Goal: Task Accomplishment & Management: Use online tool/utility

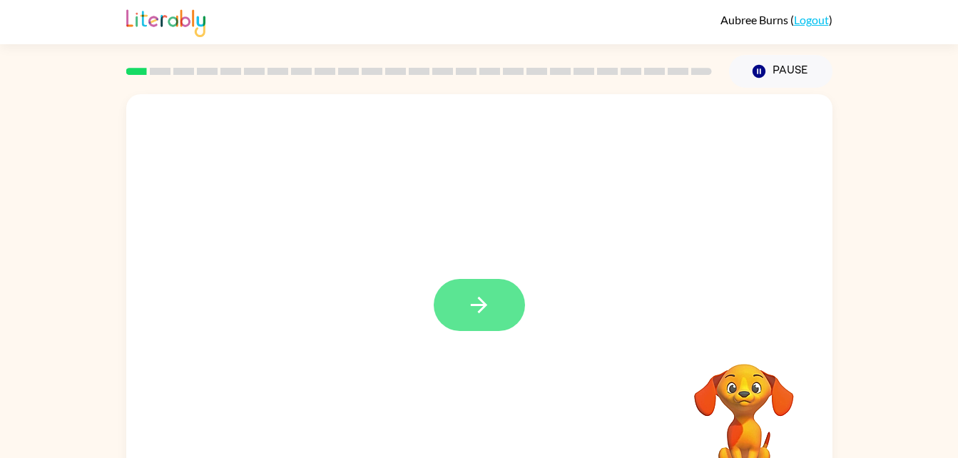
click at [467, 311] on icon "button" at bounding box center [479, 304] width 25 height 25
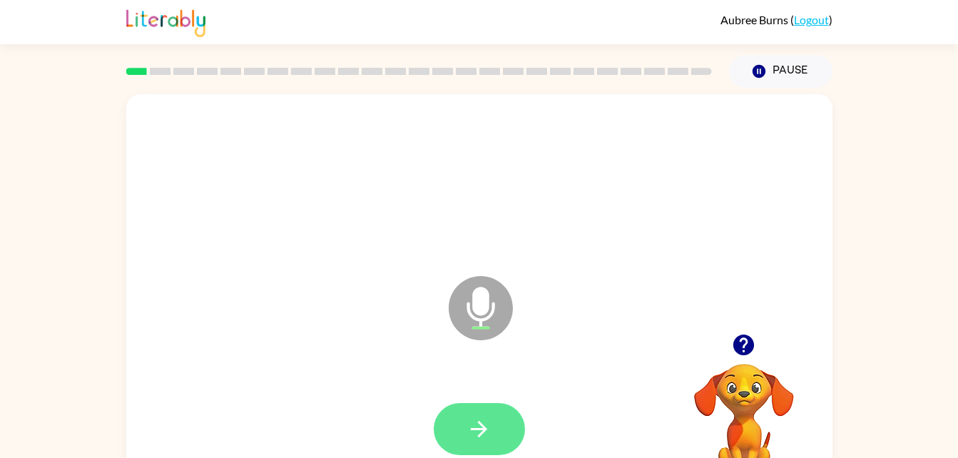
click at [486, 437] on icon "button" at bounding box center [479, 429] width 25 height 25
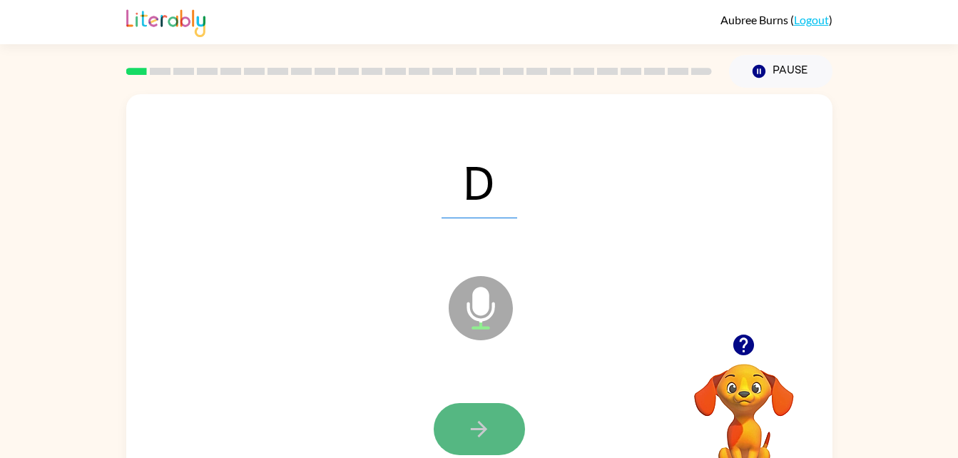
click at [493, 424] on button "button" at bounding box center [479, 429] width 91 height 52
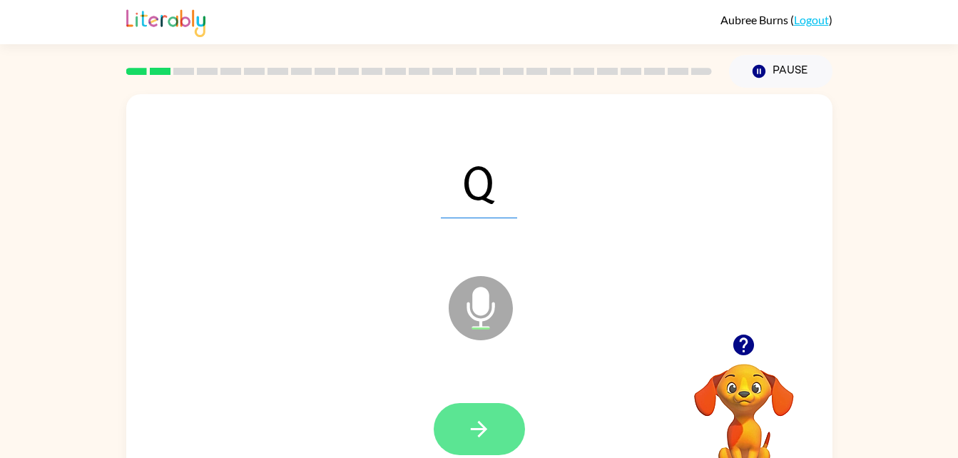
click at [504, 406] on button "button" at bounding box center [479, 429] width 91 height 52
click at [491, 436] on icon "button" at bounding box center [479, 429] width 25 height 25
click at [484, 420] on icon "button" at bounding box center [479, 429] width 25 height 25
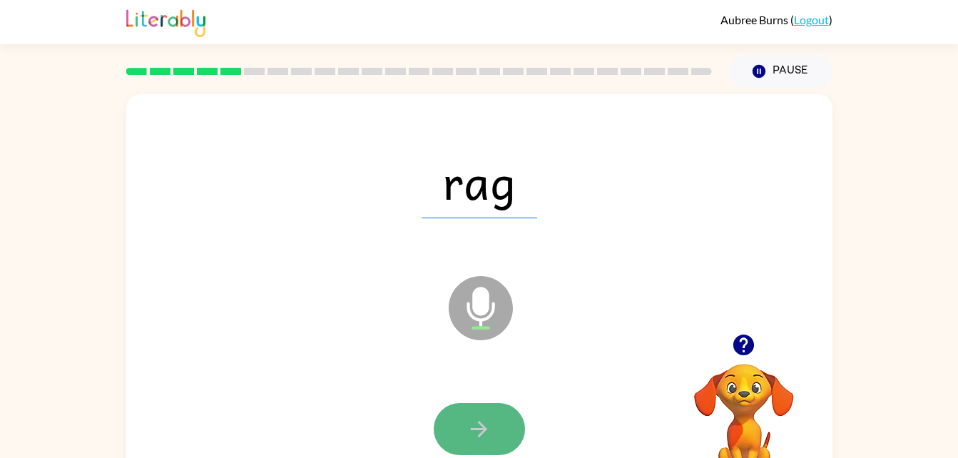
click at [482, 404] on button "button" at bounding box center [479, 429] width 91 height 52
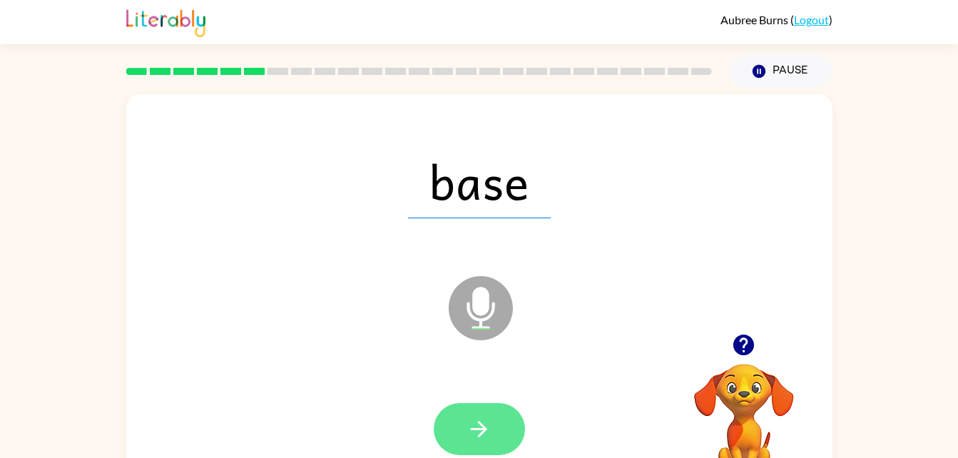
click at [459, 441] on button "button" at bounding box center [479, 429] width 91 height 52
click at [495, 425] on button "button" at bounding box center [479, 429] width 91 height 52
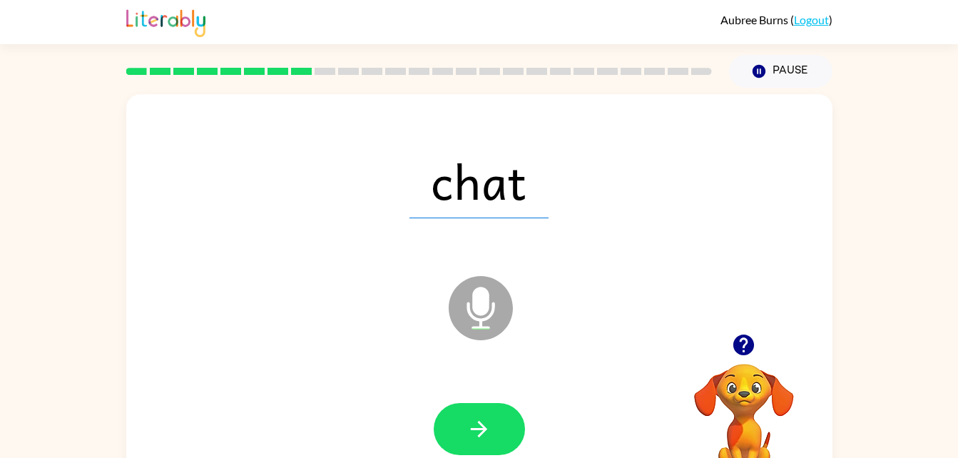
click at [479, 397] on div at bounding box center [480, 429] width 678 height 117
click at [482, 410] on button "button" at bounding box center [479, 429] width 91 height 52
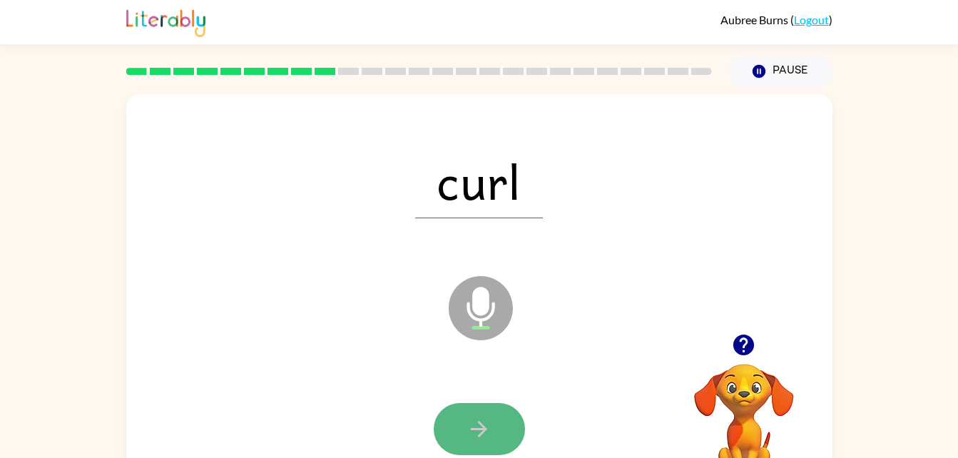
click at [456, 422] on button "button" at bounding box center [479, 429] width 91 height 52
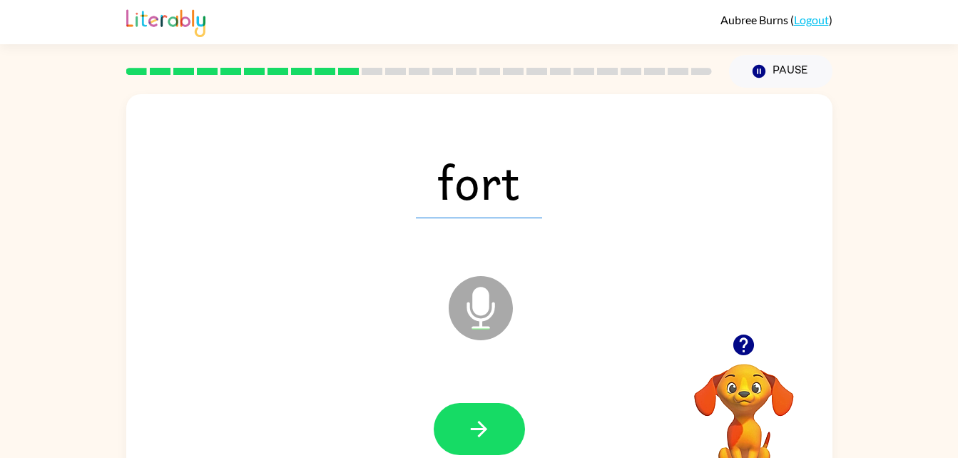
click at [491, 399] on div at bounding box center [480, 429] width 678 height 117
click at [492, 429] on button "button" at bounding box center [479, 429] width 91 height 52
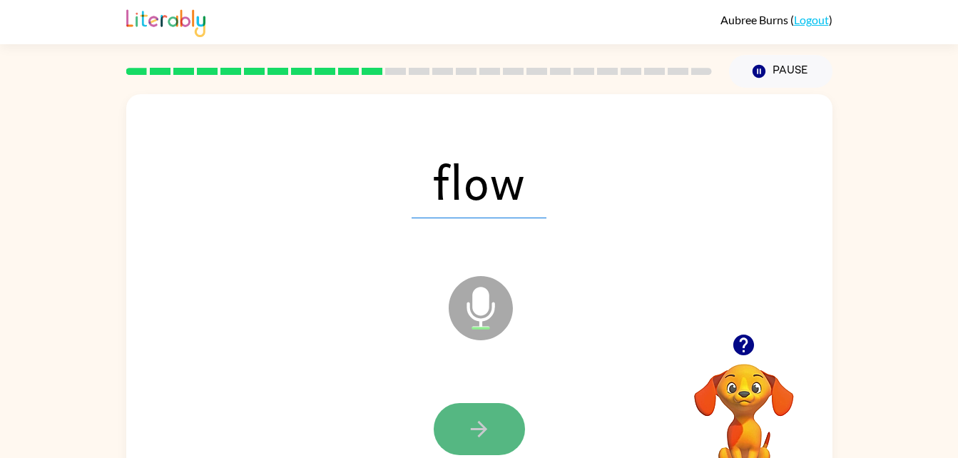
click at [489, 424] on icon "button" at bounding box center [479, 429] width 25 height 25
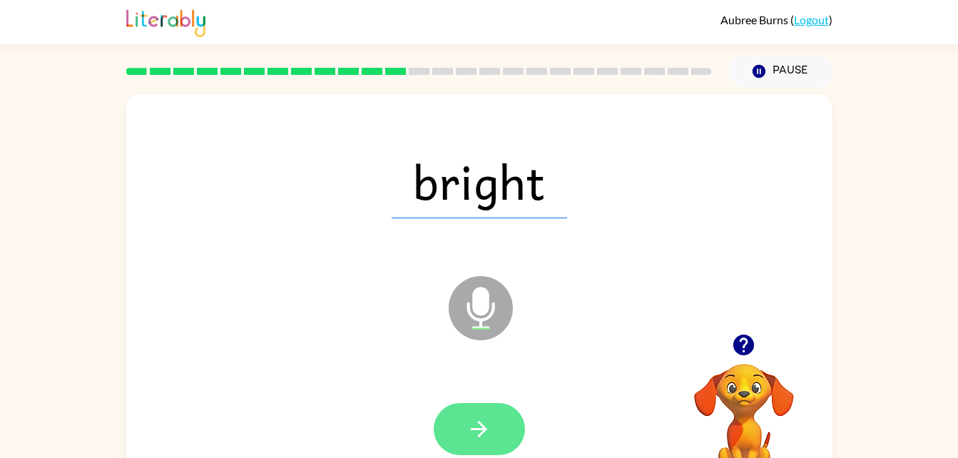
click at [464, 434] on button "button" at bounding box center [479, 429] width 91 height 52
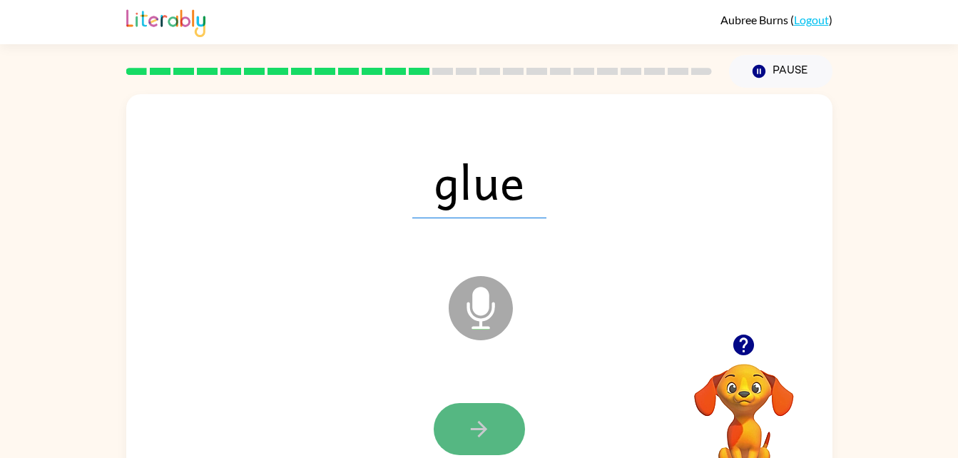
click at [480, 444] on button "button" at bounding box center [479, 429] width 91 height 52
click at [486, 414] on button "button" at bounding box center [479, 429] width 91 height 52
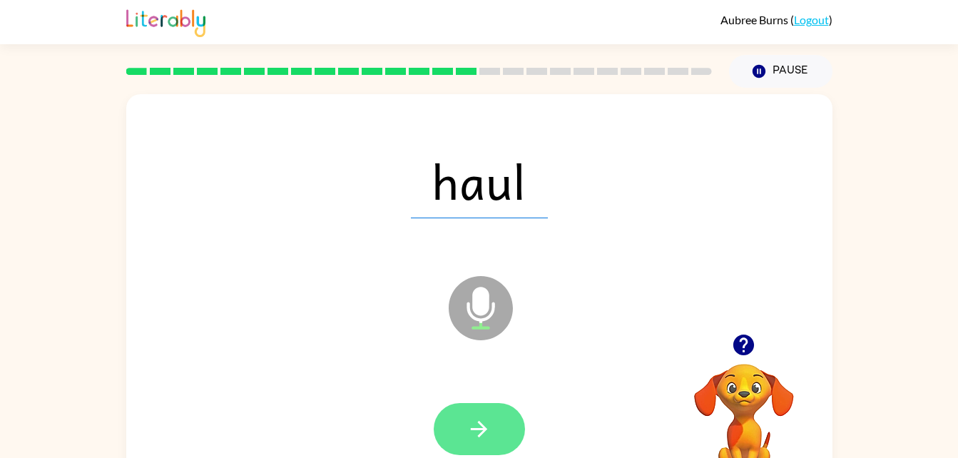
click at [481, 451] on button "button" at bounding box center [479, 429] width 91 height 52
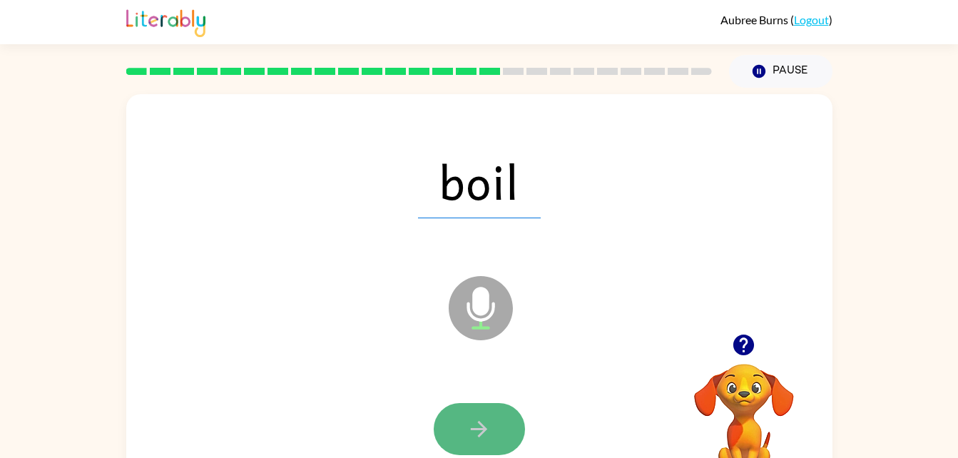
click at [468, 417] on icon "button" at bounding box center [479, 429] width 25 height 25
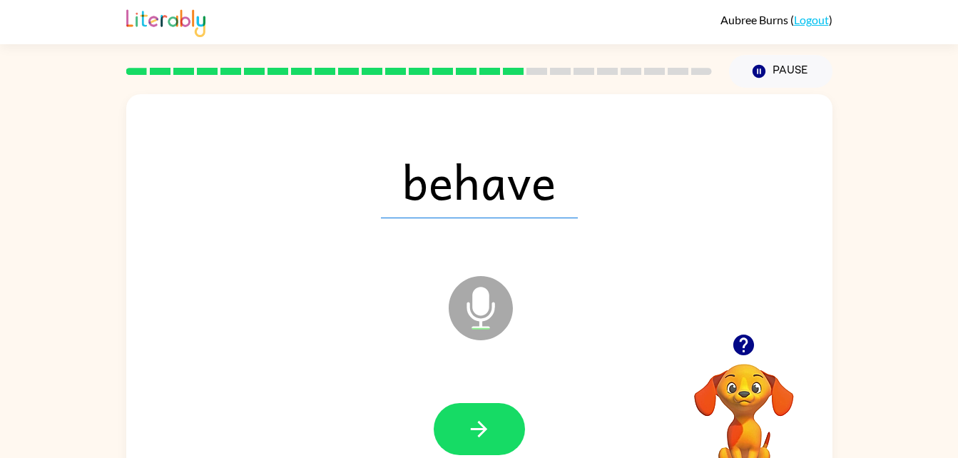
drag, startPoint x: 449, startPoint y: 417, endPoint x: 437, endPoint y: 427, distance: 16.2
click at [437, 427] on button "button" at bounding box center [479, 429] width 91 height 52
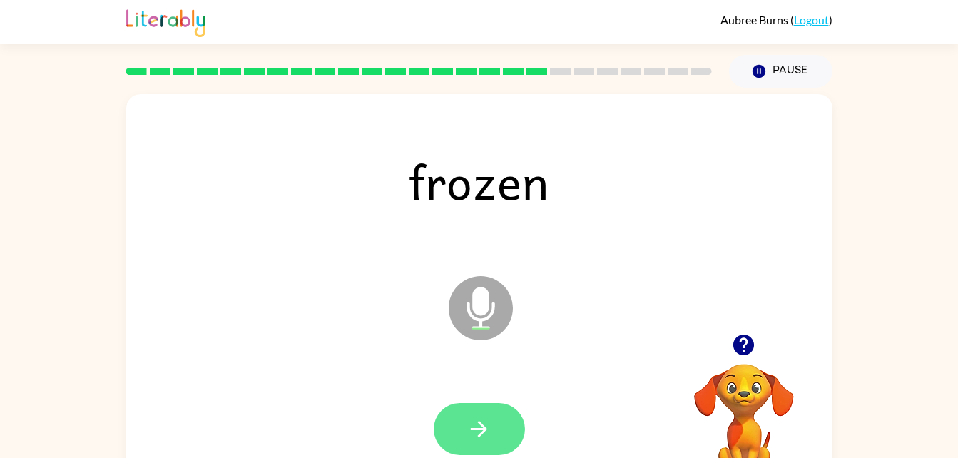
click at [477, 441] on icon "button" at bounding box center [479, 429] width 25 height 25
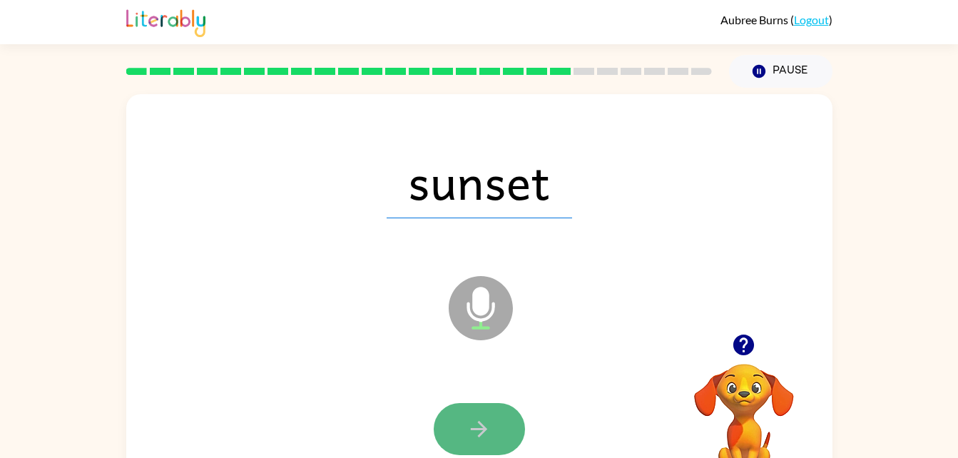
click at [496, 410] on button "button" at bounding box center [479, 429] width 91 height 52
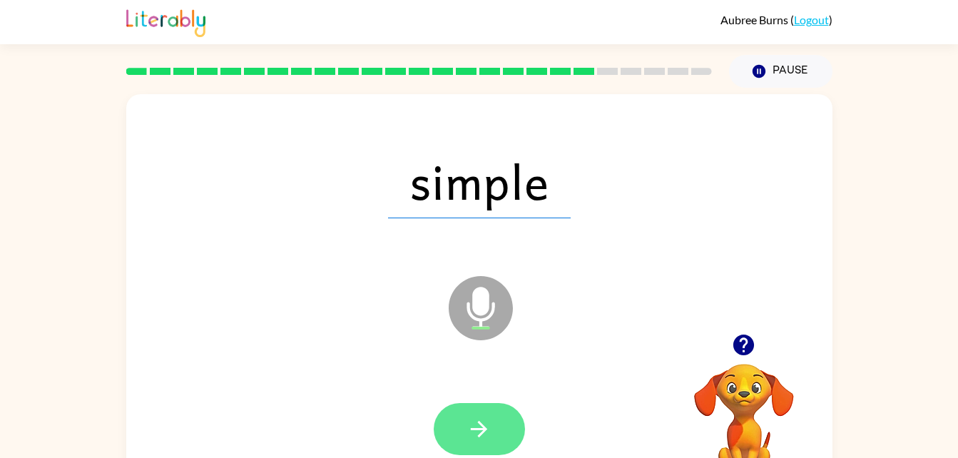
click at [469, 437] on icon "button" at bounding box center [479, 429] width 25 height 25
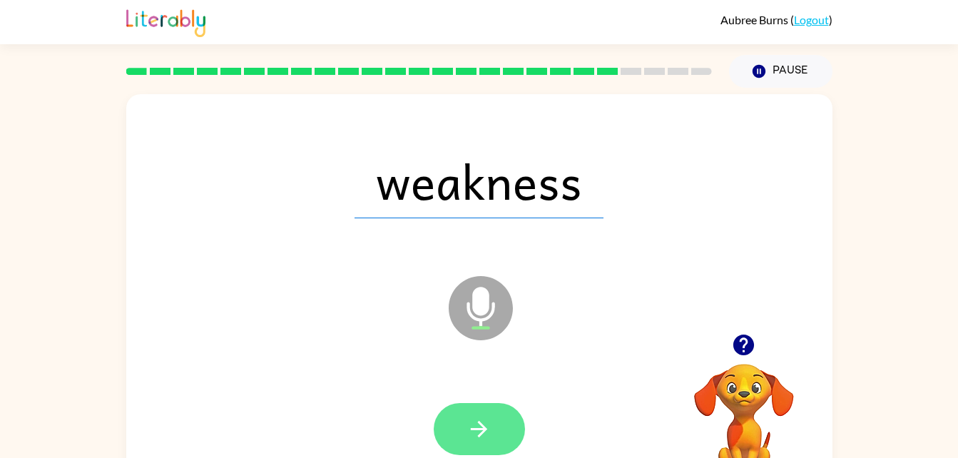
click at [489, 429] on icon "button" at bounding box center [479, 429] width 25 height 25
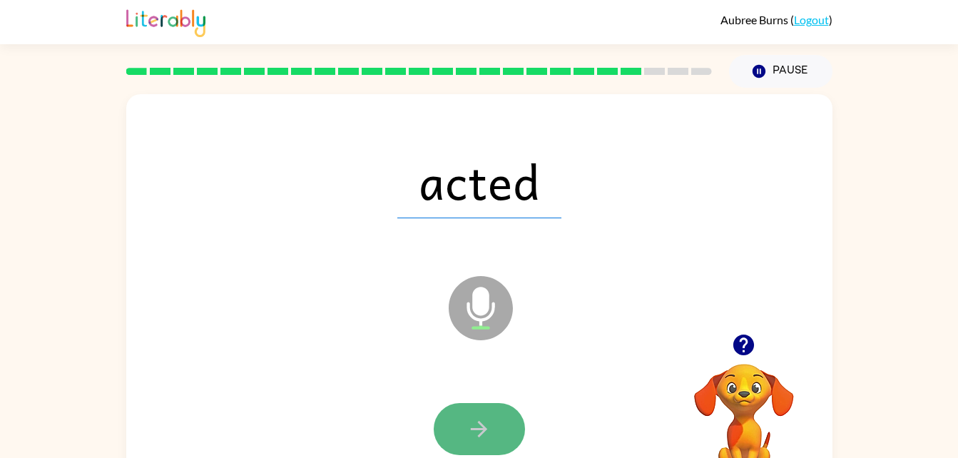
click at [482, 417] on icon "button" at bounding box center [479, 429] width 25 height 25
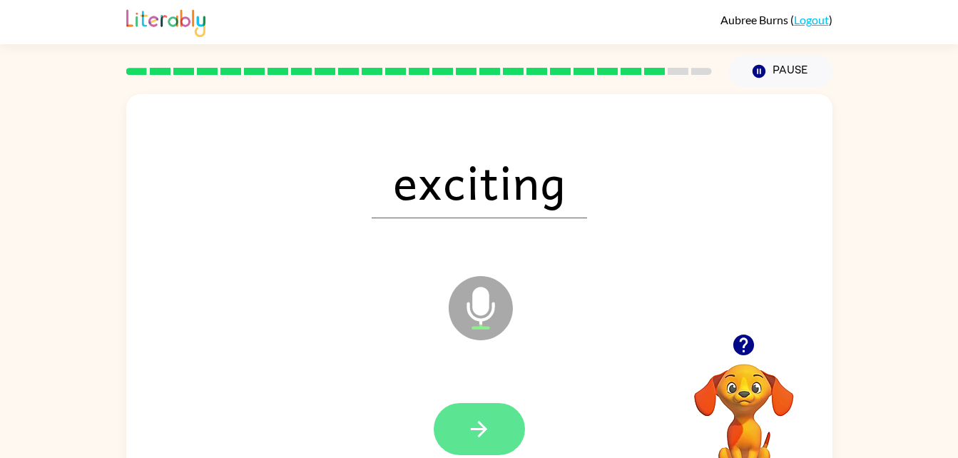
click at [497, 449] on button "button" at bounding box center [479, 429] width 91 height 52
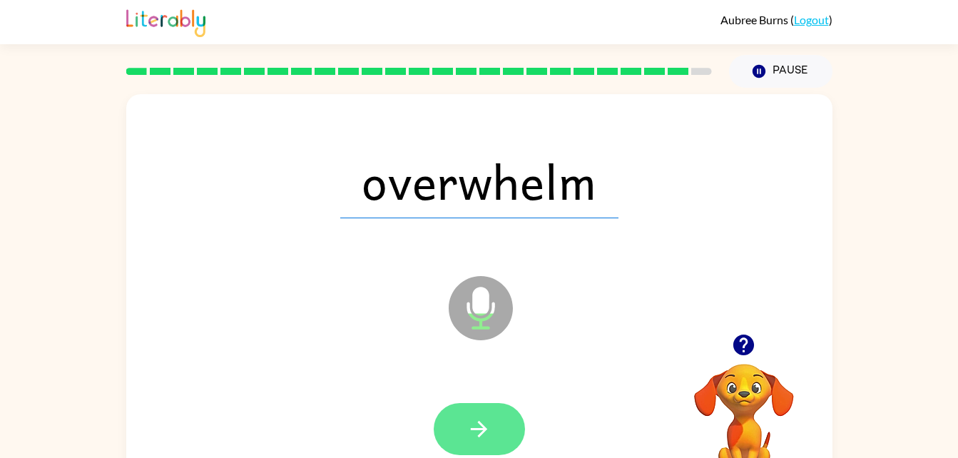
click at [485, 411] on button "button" at bounding box center [479, 429] width 91 height 52
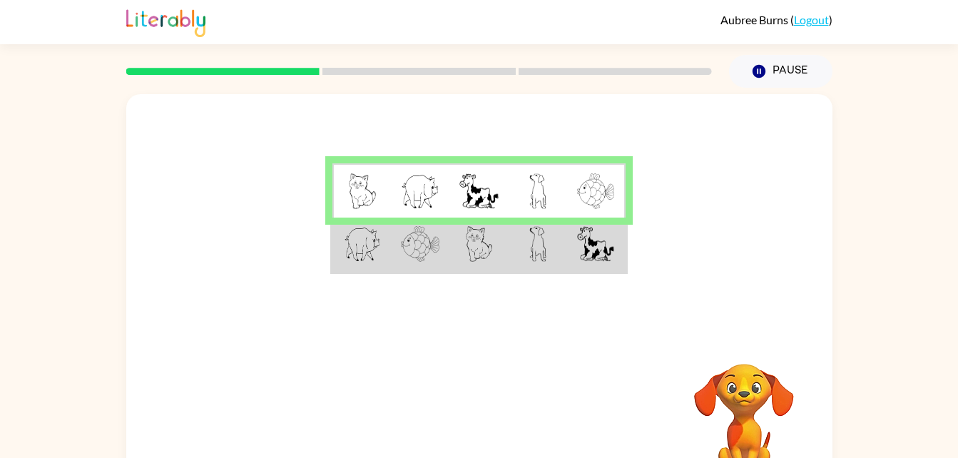
click at [501, 248] on td at bounding box center [478, 245] width 58 height 55
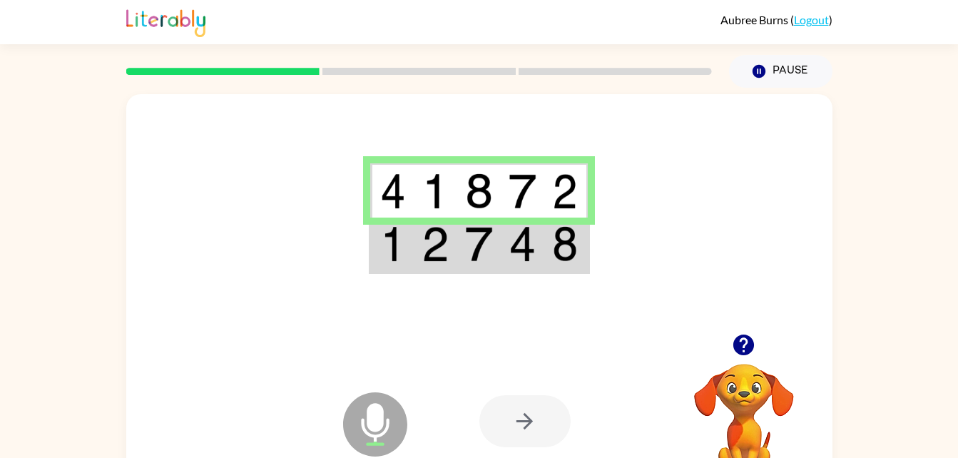
click at [541, 270] on td at bounding box center [523, 245] width 44 height 55
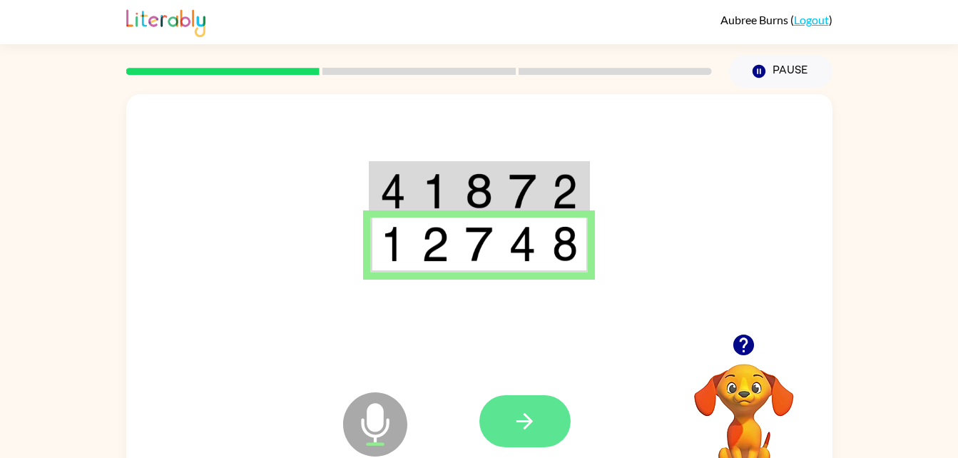
click at [565, 428] on button "button" at bounding box center [524, 421] width 91 height 52
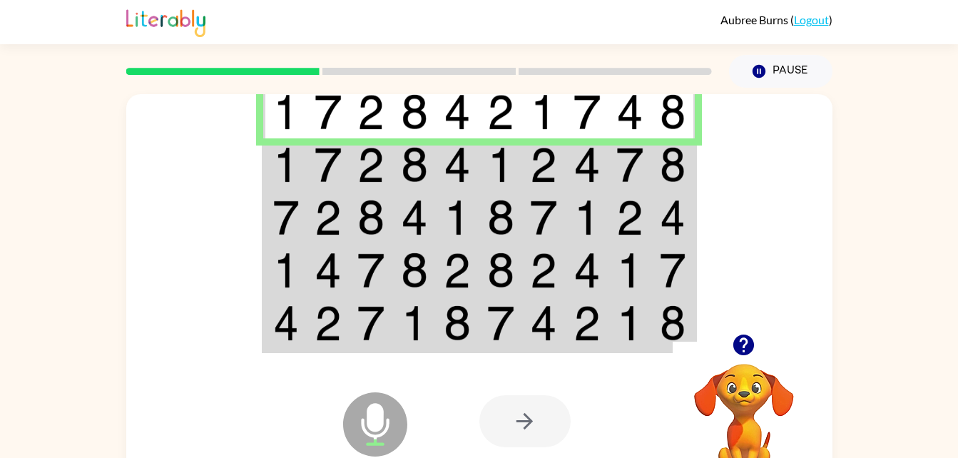
click at [287, 158] on img at bounding box center [286, 165] width 26 height 36
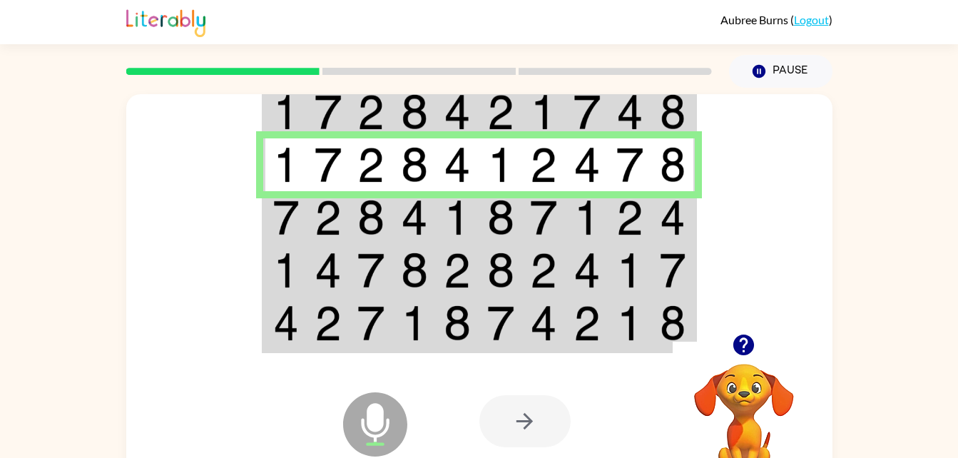
click at [279, 213] on img at bounding box center [286, 218] width 26 height 36
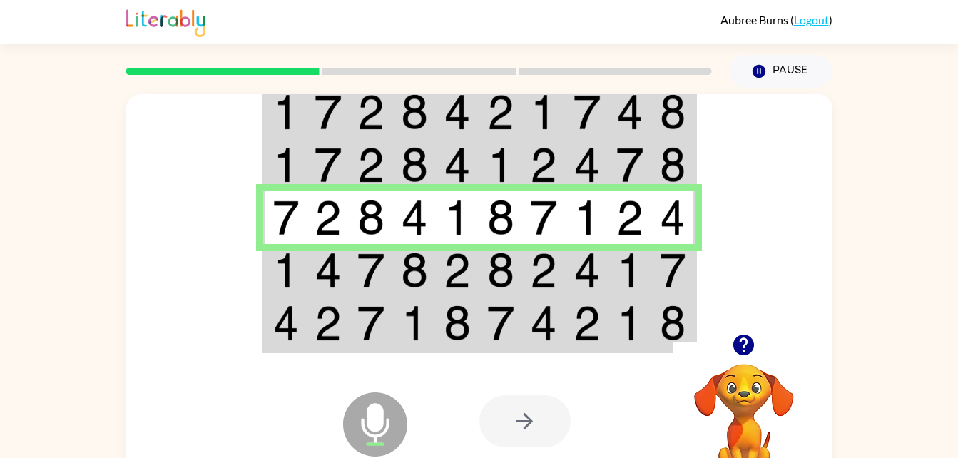
click at [295, 252] on td at bounding box center [285, 270] width 44 height 53
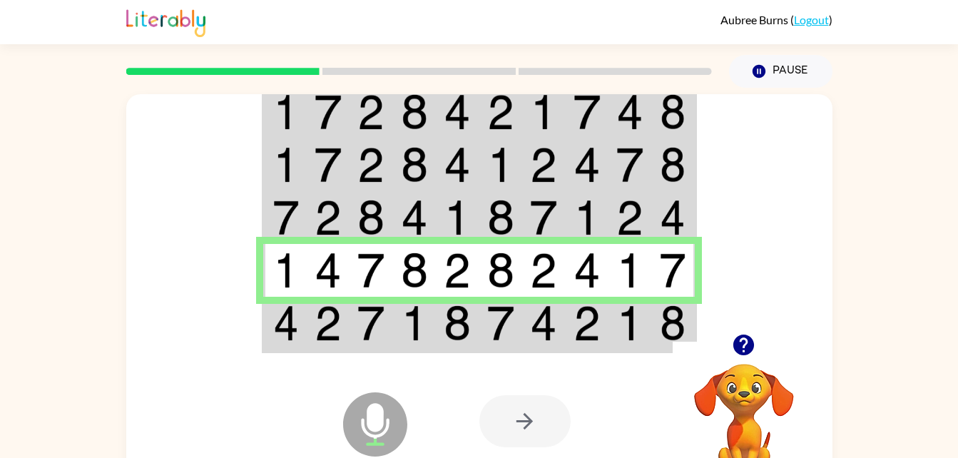
click at [469, 350] on div "Microphone The Microphone is here when it is your turn to talk Your browser mus…" at bounding box center [479, 421] width 706 height 161
click at [474, 342] on div "Microphone The Microphone is here when it is your turn to talk Your browser mus…" at bounding box center [479, 421] width 706 height 161
click at [461, 337] on img at bounding box center [457, 323] width 27 height 36
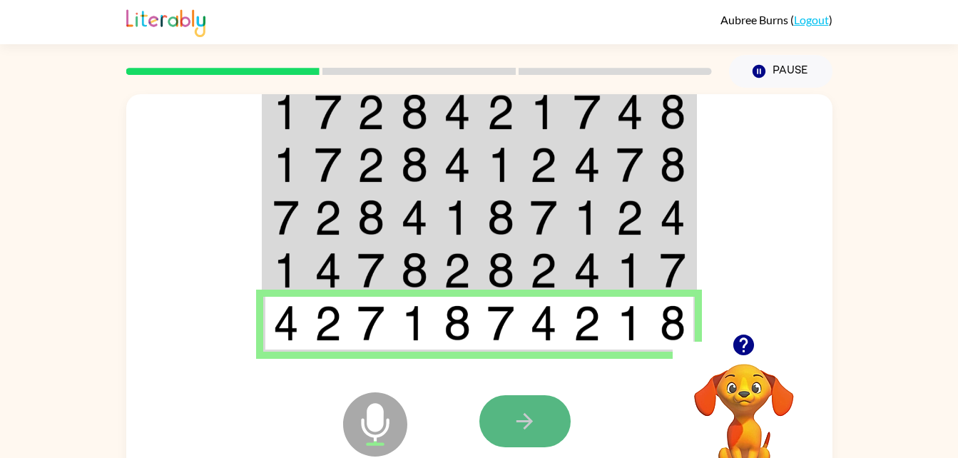
click at [511, 426] on button "button" at bounding box center [524, 421] width 91 height 52
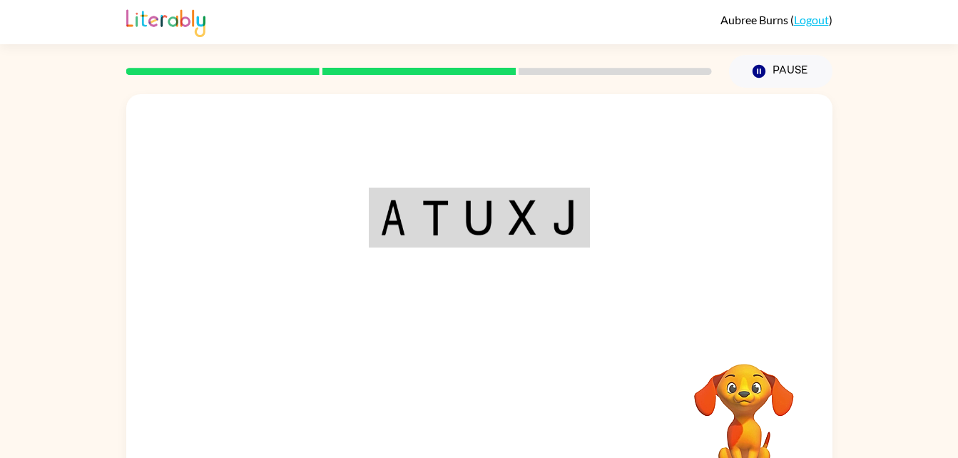
click at [880, 295] on div "Your browser must support playing .mp4 files to use Literably. Please try using…" at bounding box center [479, 295] width 958 height 414
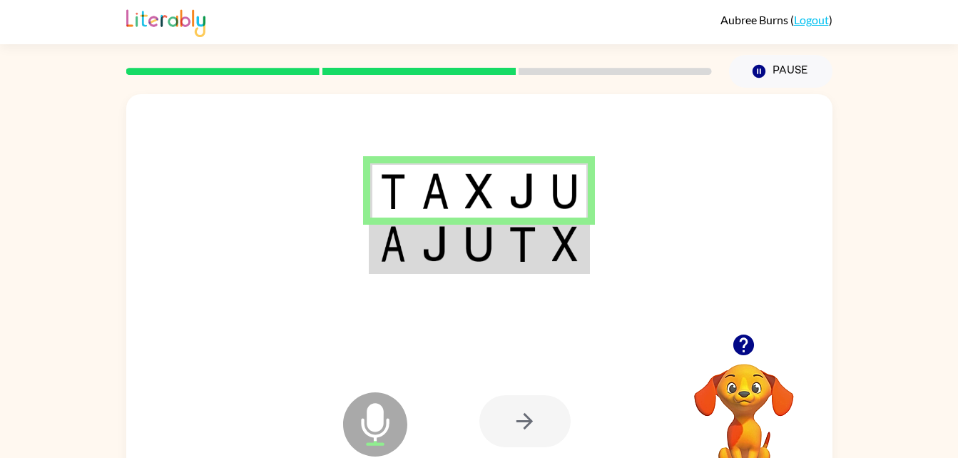
click at [512, 268] on td at bounding box center [523, 245] width 44 height 55
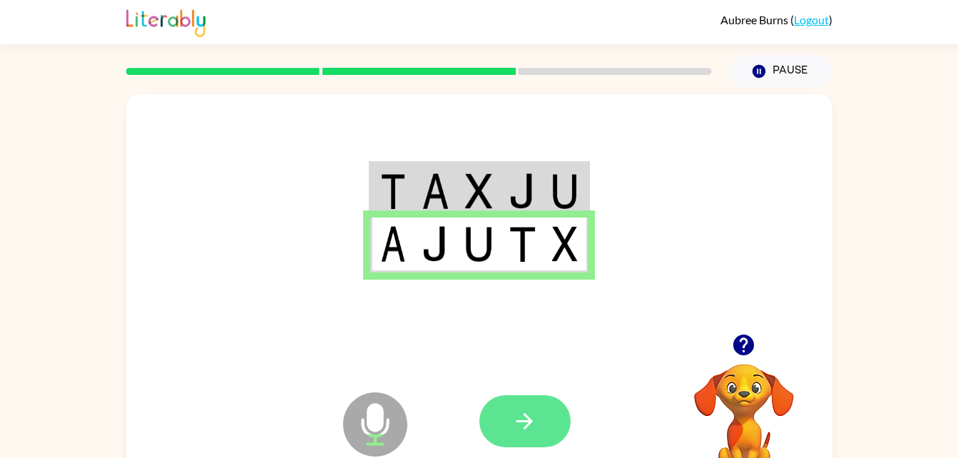
click at [533, 418] on icon "button" at bounding box center [524, 421] width 25 height 25
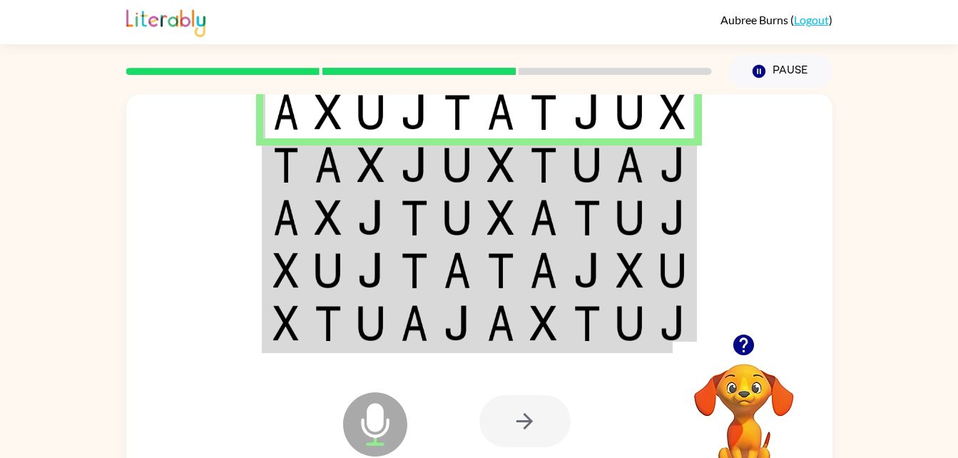
click at [419, 170] on img at bounding box center [414, 165] width 27 height 36
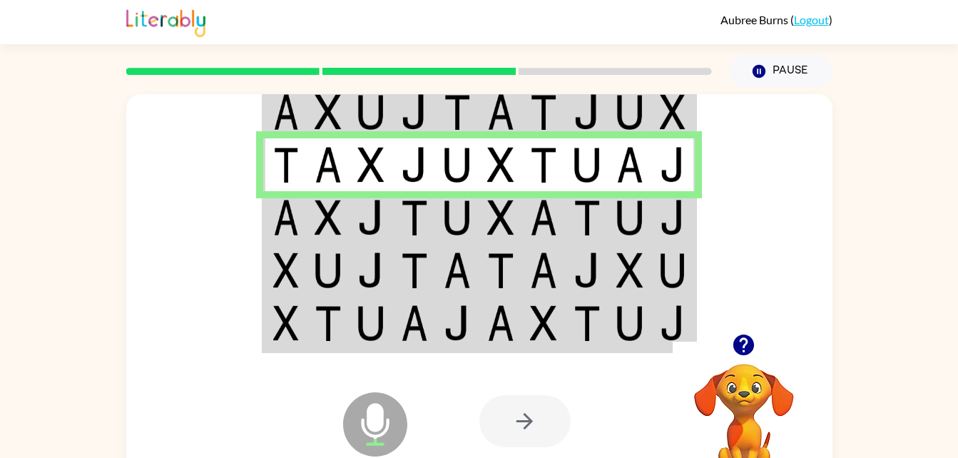
click at [574, 208] on img at bounding box center [587, 218] width 27 height 36
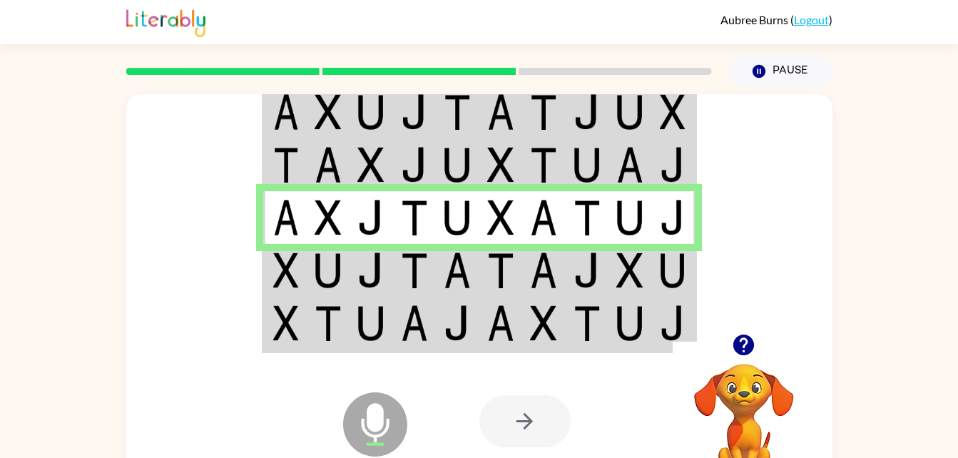
click at [457, 291] on td at bounding box center [458, 270] width 44 height 53
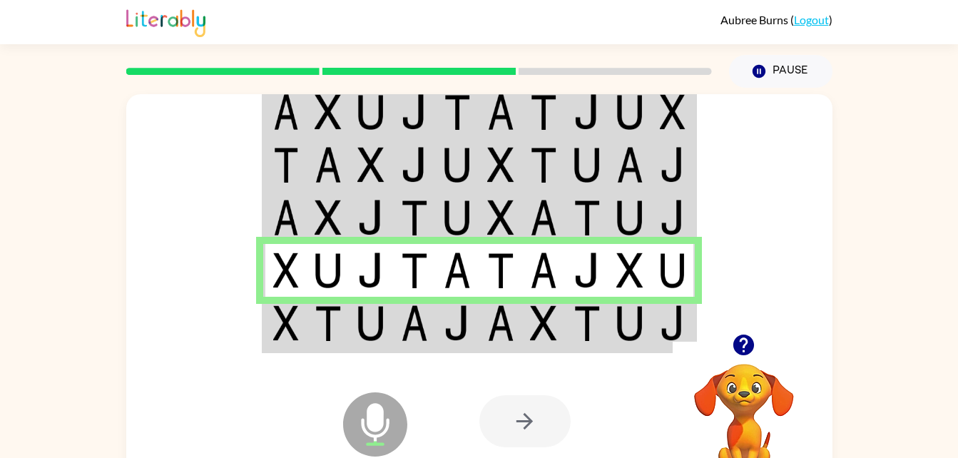
click at [457, 326] on img at bounding box center [457, 323] width 27 height 36
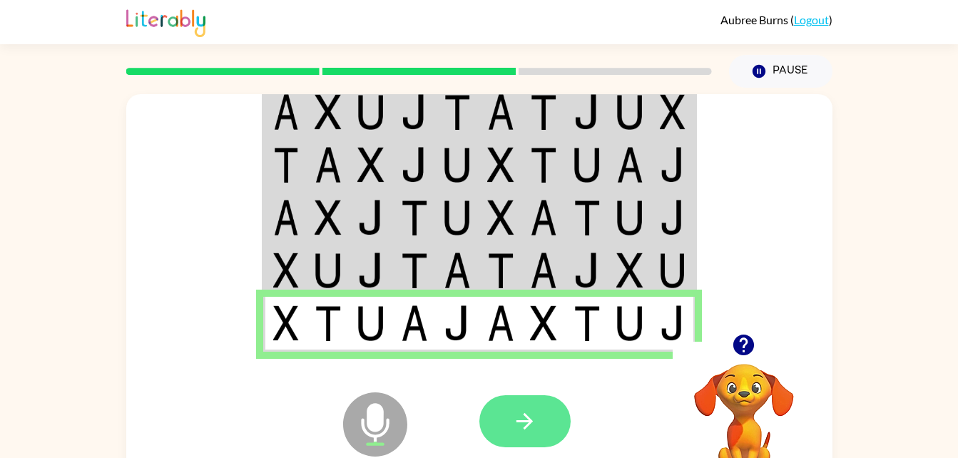
click at [543, 420] on button "button" at bounding box center [524, 421] width 91 height 52
